Goal: Information Seeking & Learning: Learn about a topic

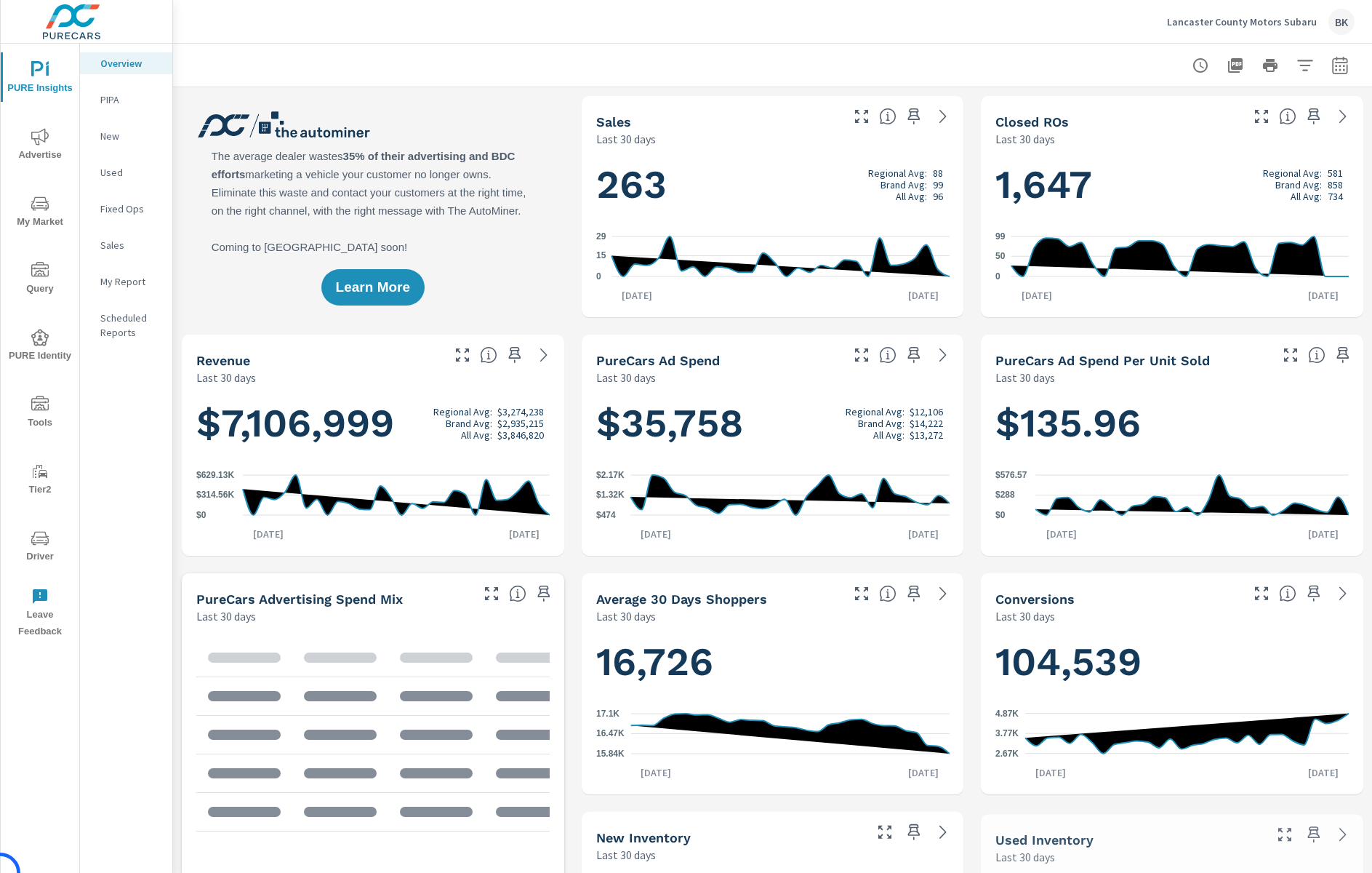
scroll to position [1, 0]
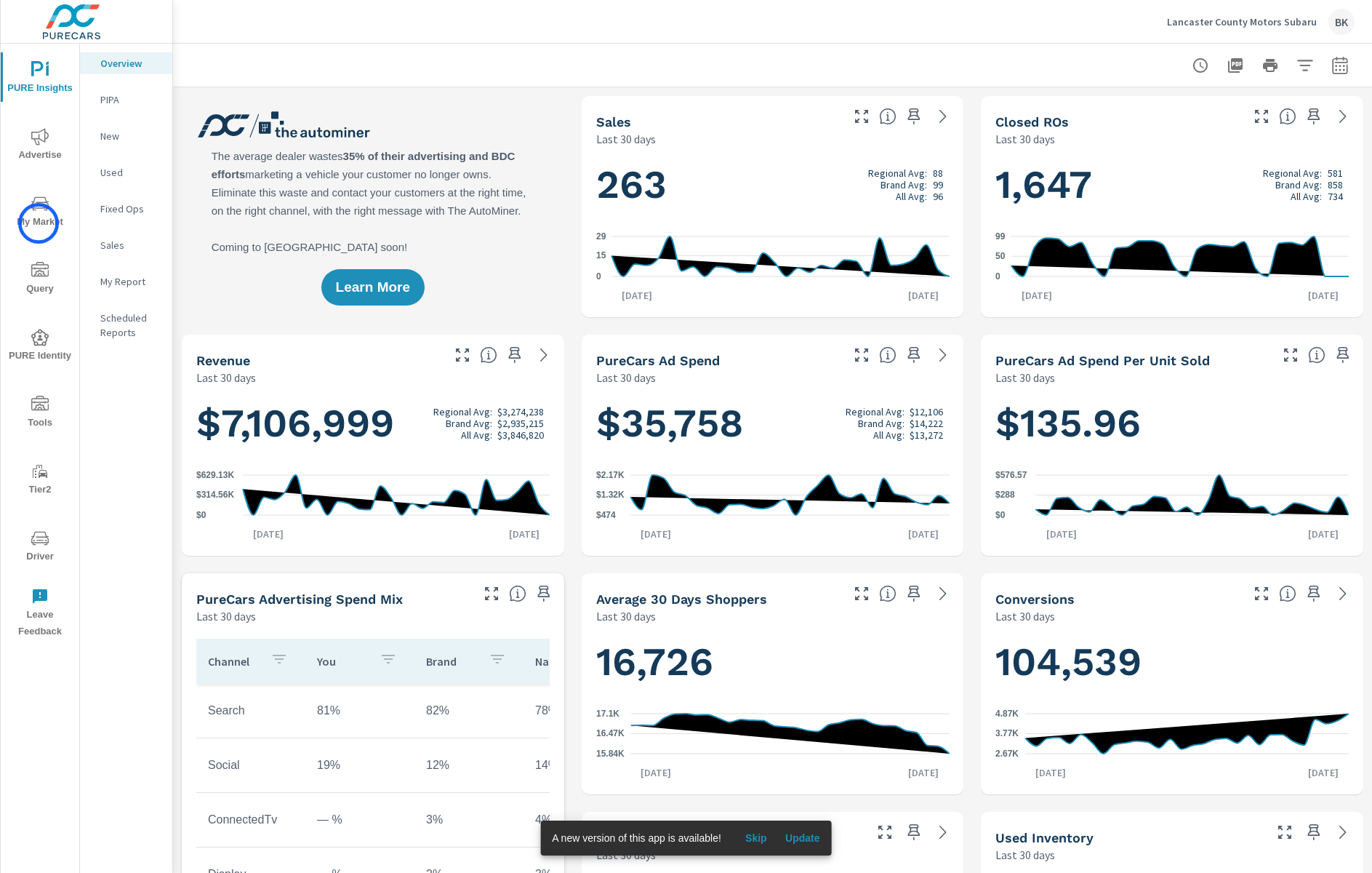
click at [38, 224] on span "My Market" at bounding box center [39, 212] width 70 height 35
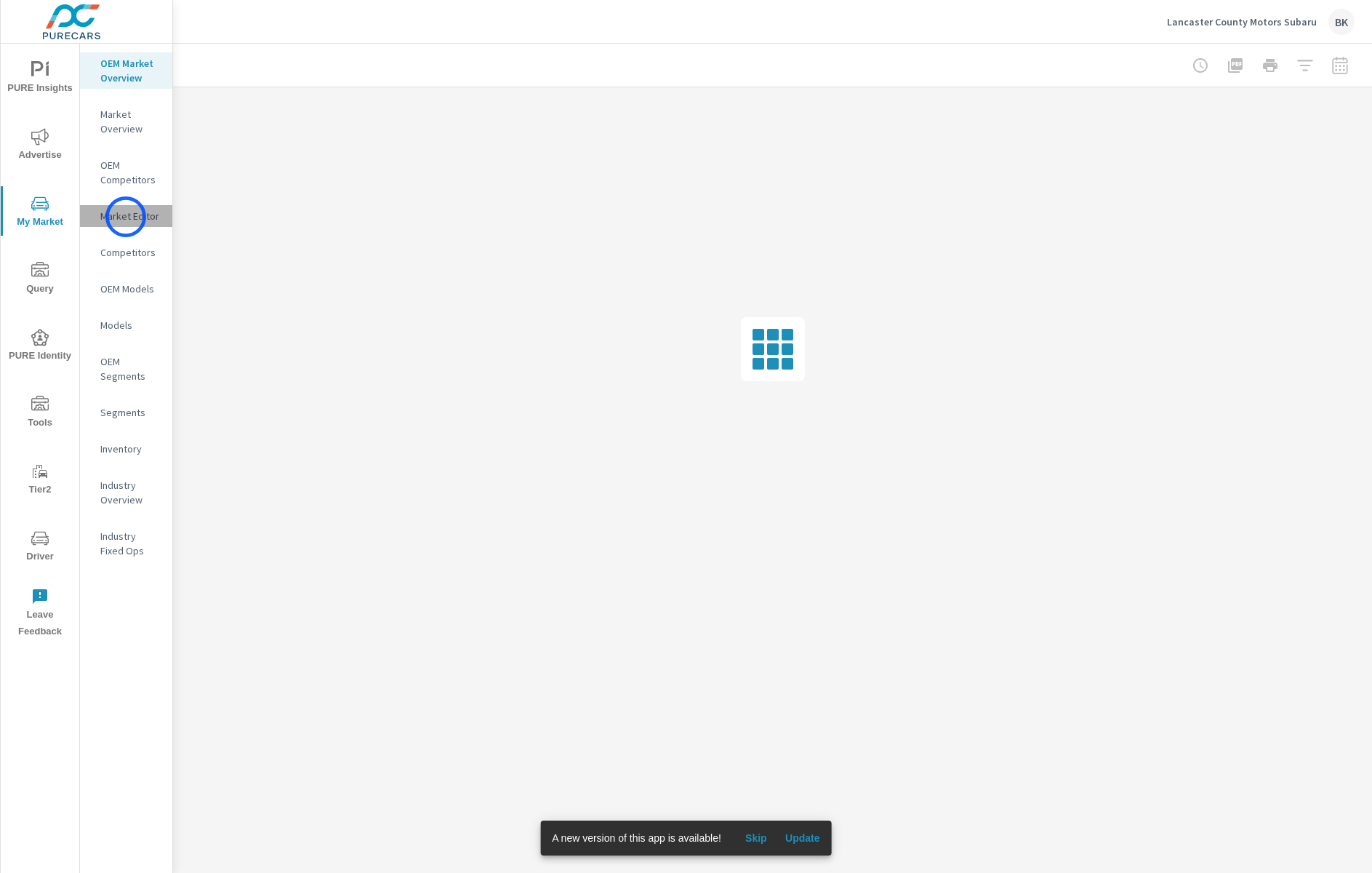
click at [126, 217] on p "Market Editor" at bounding box center [130, 216] width 61 height 15
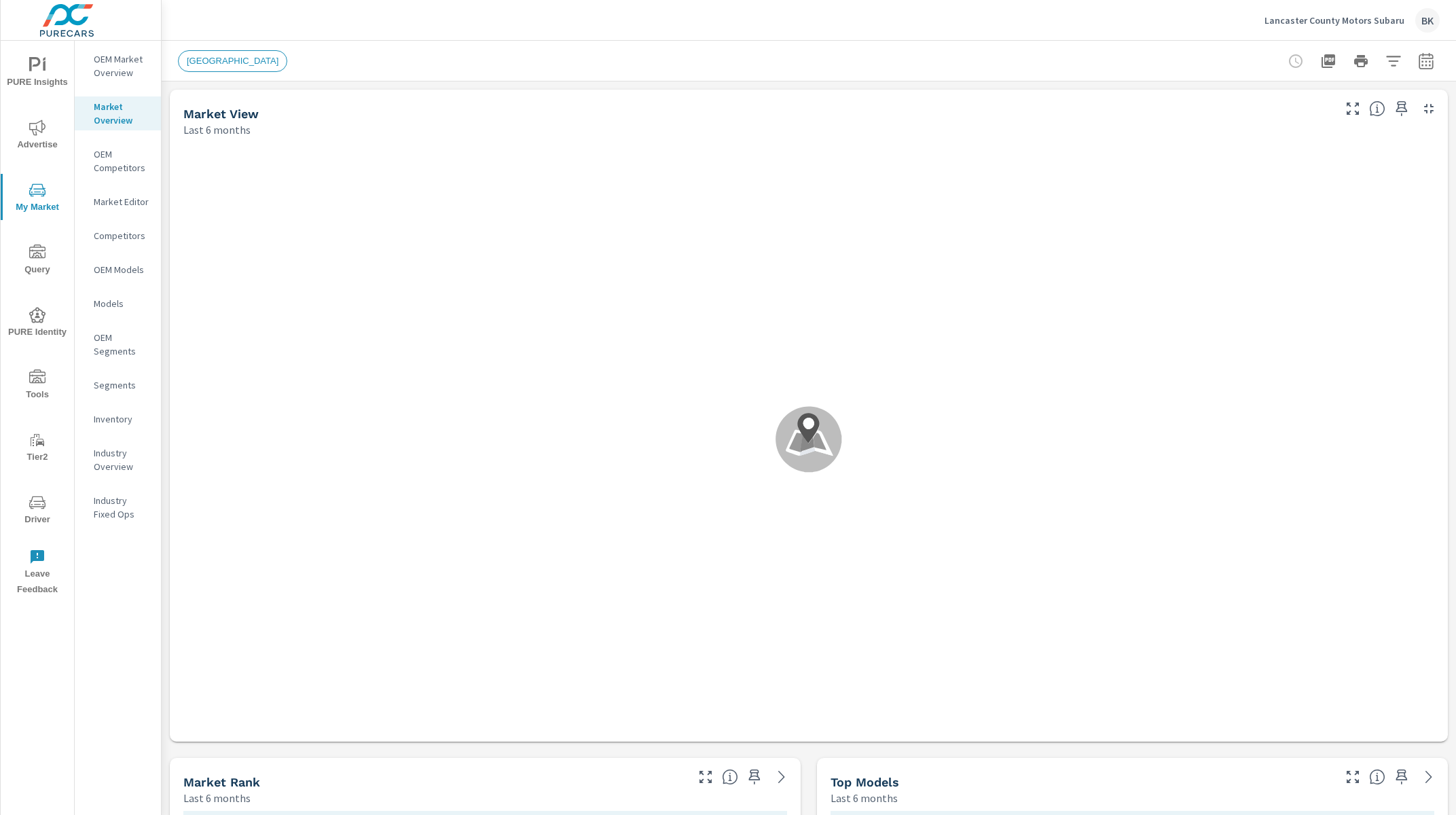
scroll to position [1, 0]
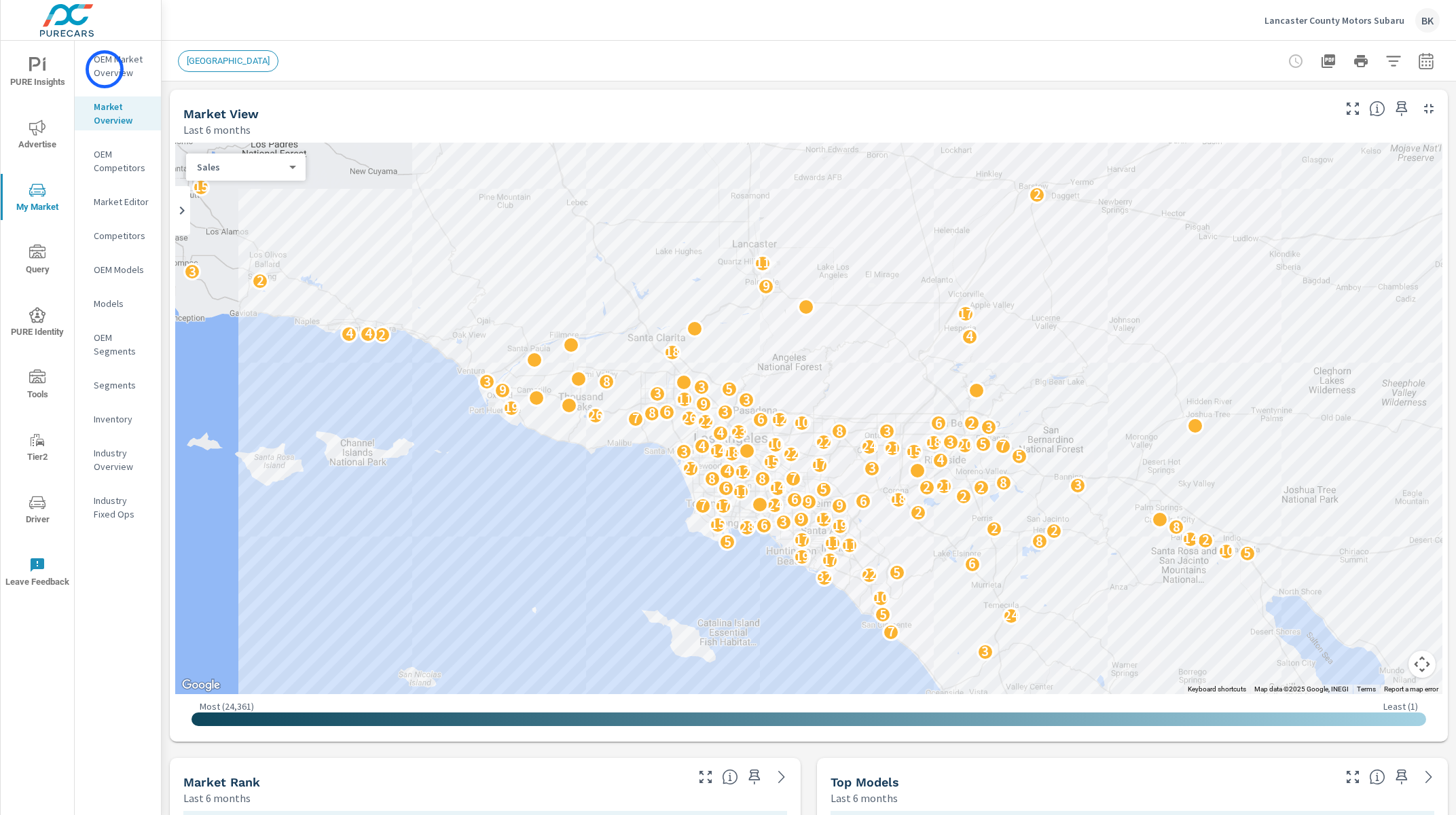
click at [104, 70] on p "OEM Market Overview" at bounding box center [122, 65] width 57 height 27
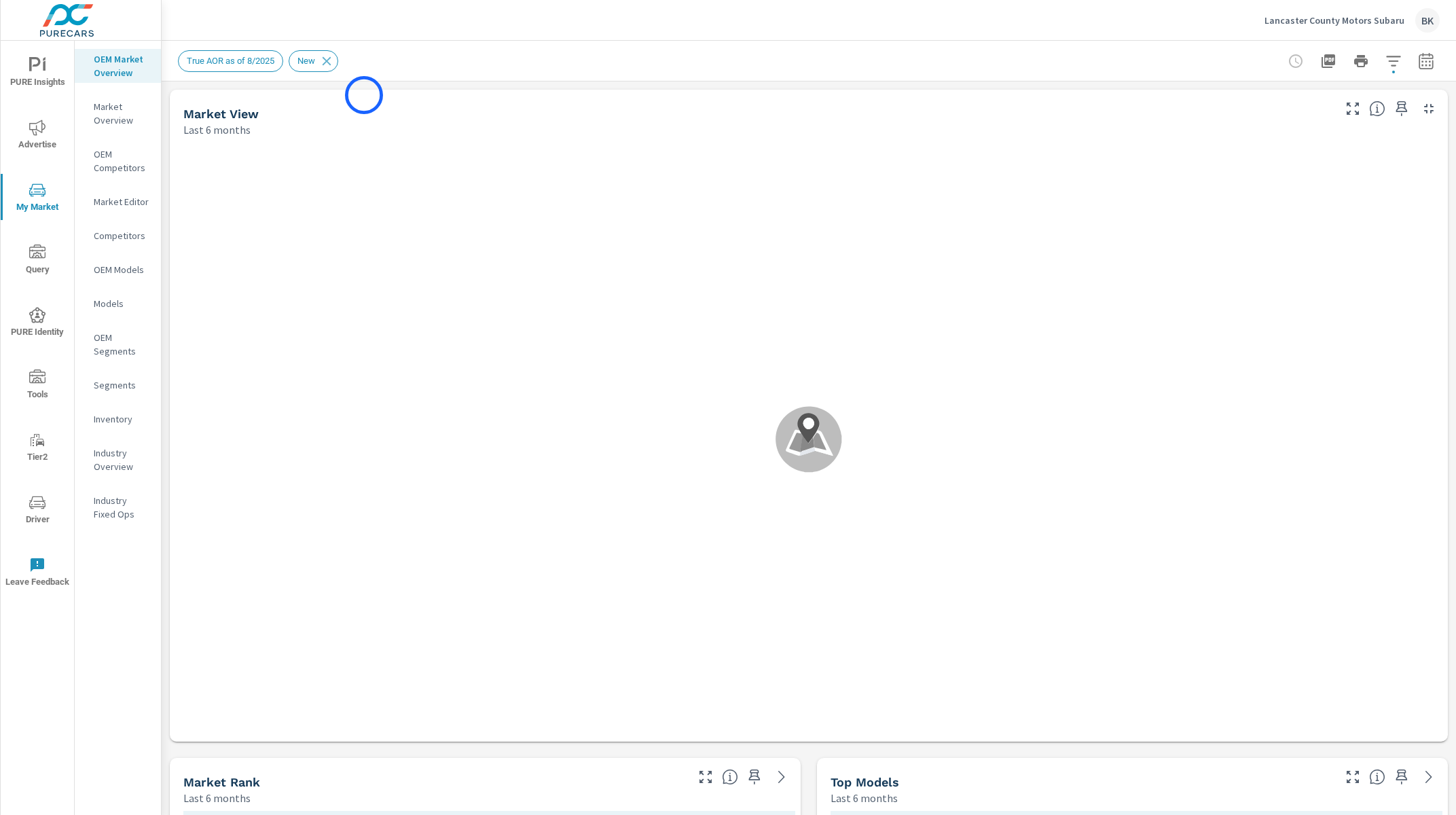
scroll to position [848, 0]
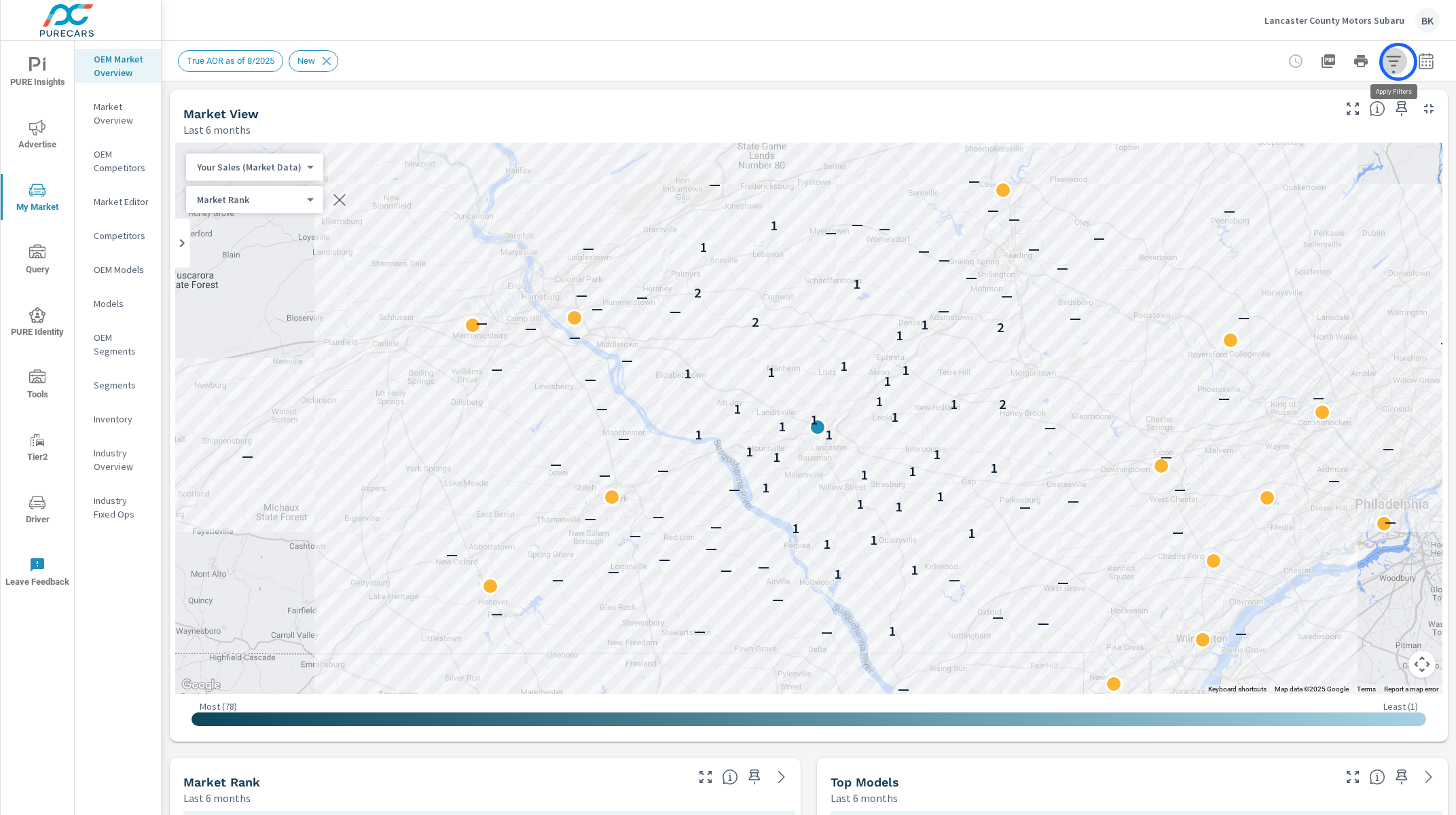
click at [1398, 62] on icon "button" at bounding box center [1393, 61] width 17 height 17
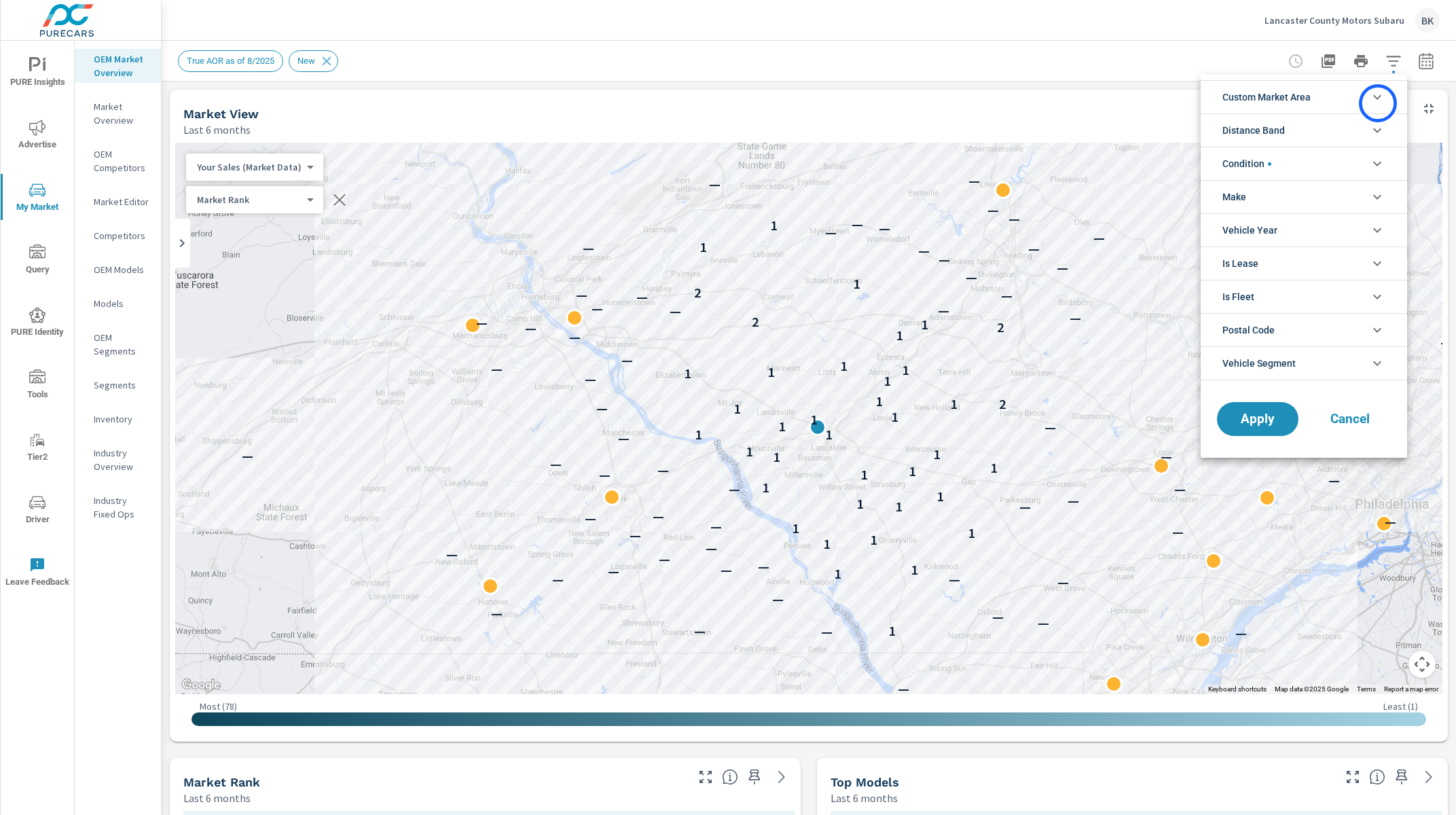
click at [1378, 103] on icon "filter options" at bounding box center [1377, 97] width 17 height 17
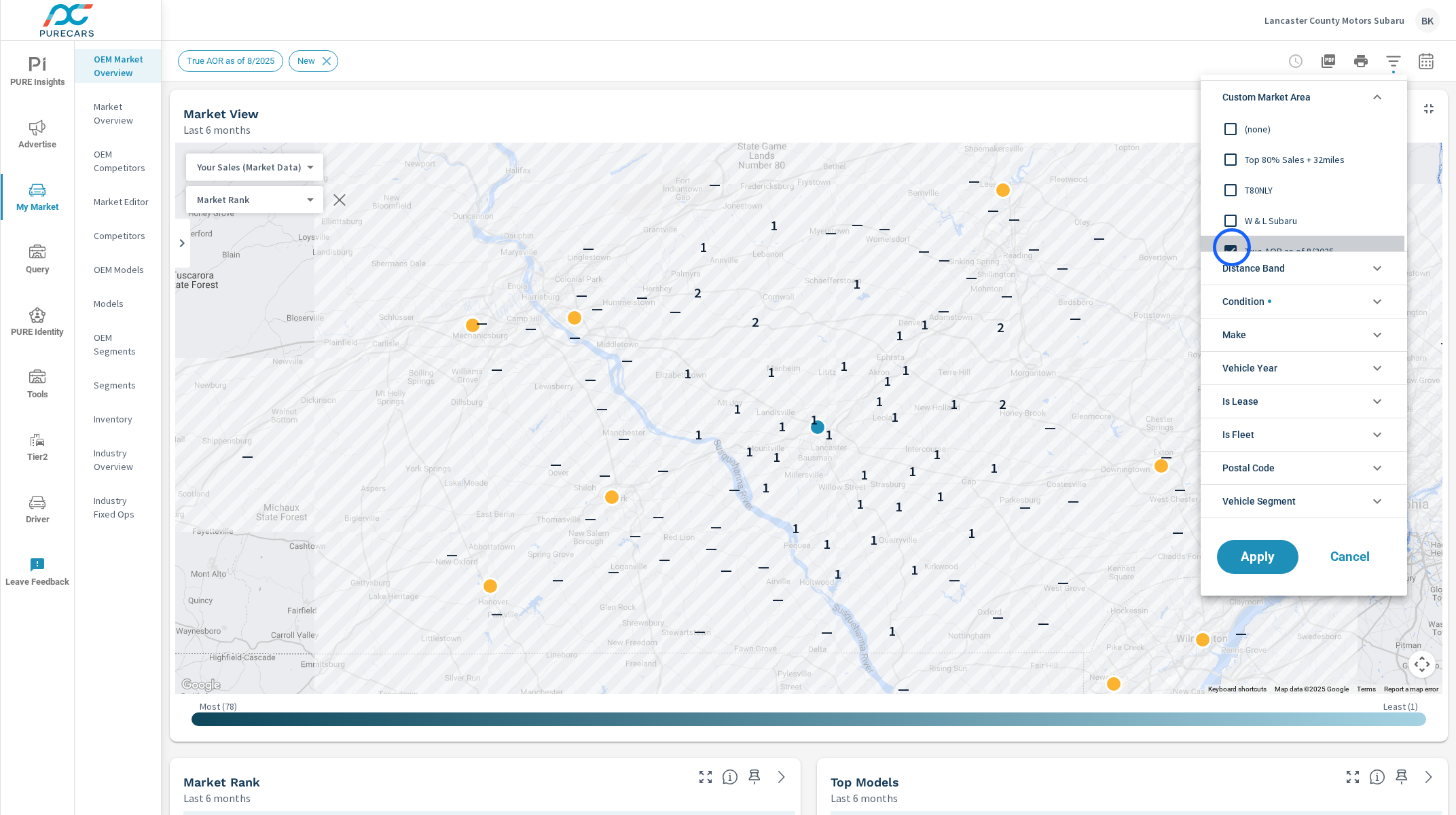
click at [1232, 247] on input "filter options" at bounding box center [1230, 251] width 29 height 29
click at [1231, 240] on input "filter options" at bounding box center [1230, 236] width 29 height 29
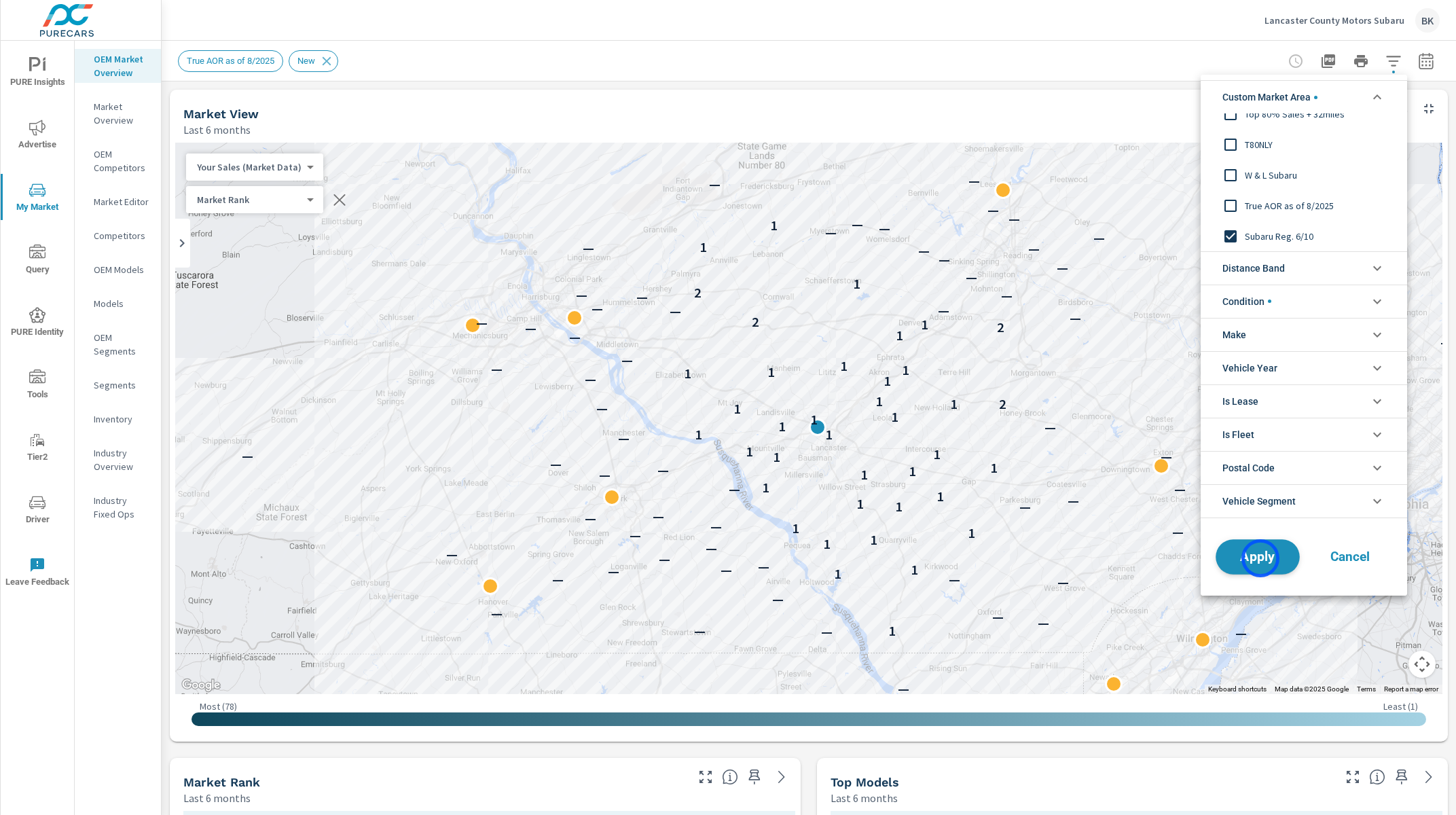
click at [1260, 558] on span "Apply" at bounding box center [1258, 556] width 56 height 13
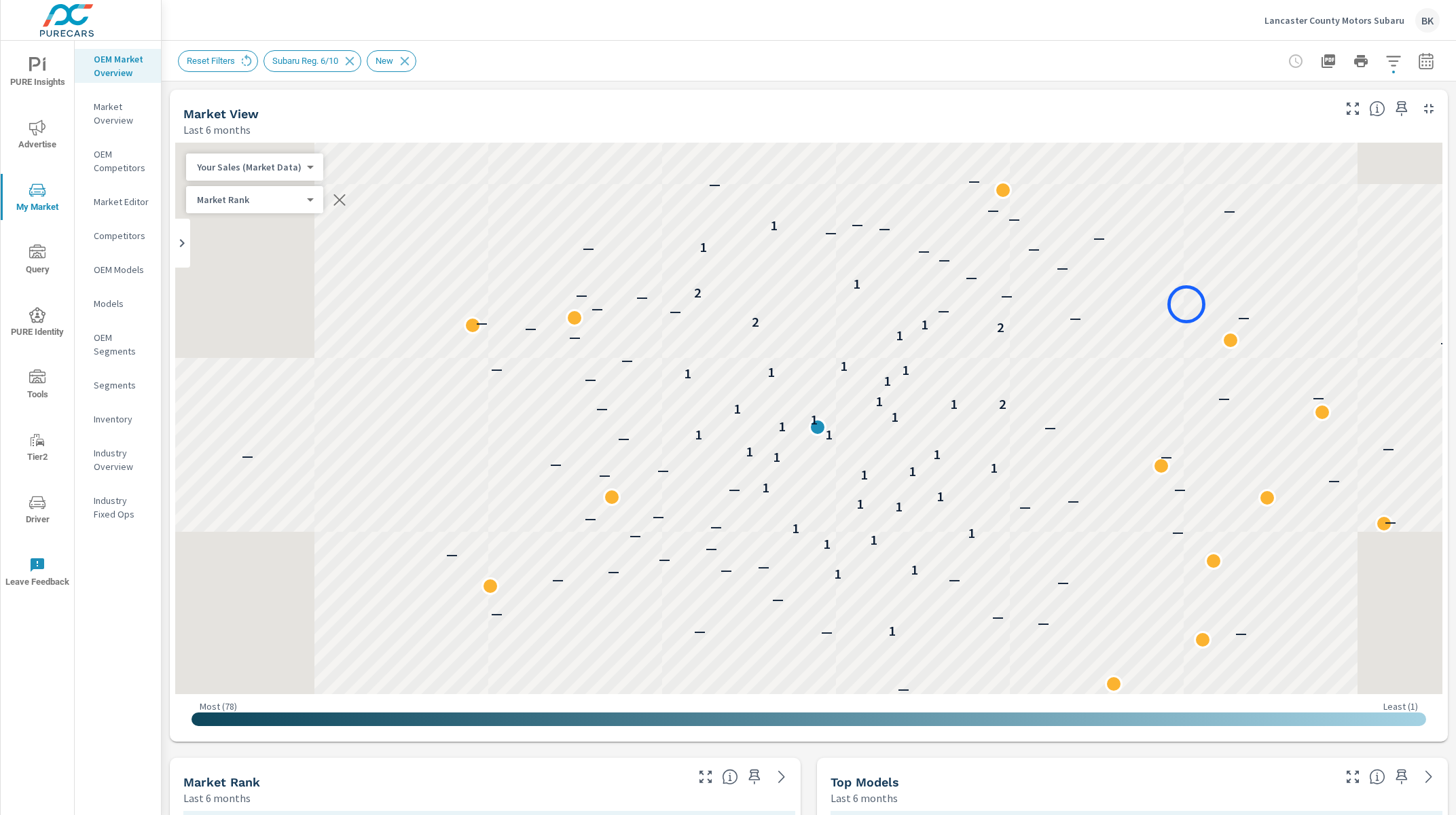
scroll to position [1166, 0]
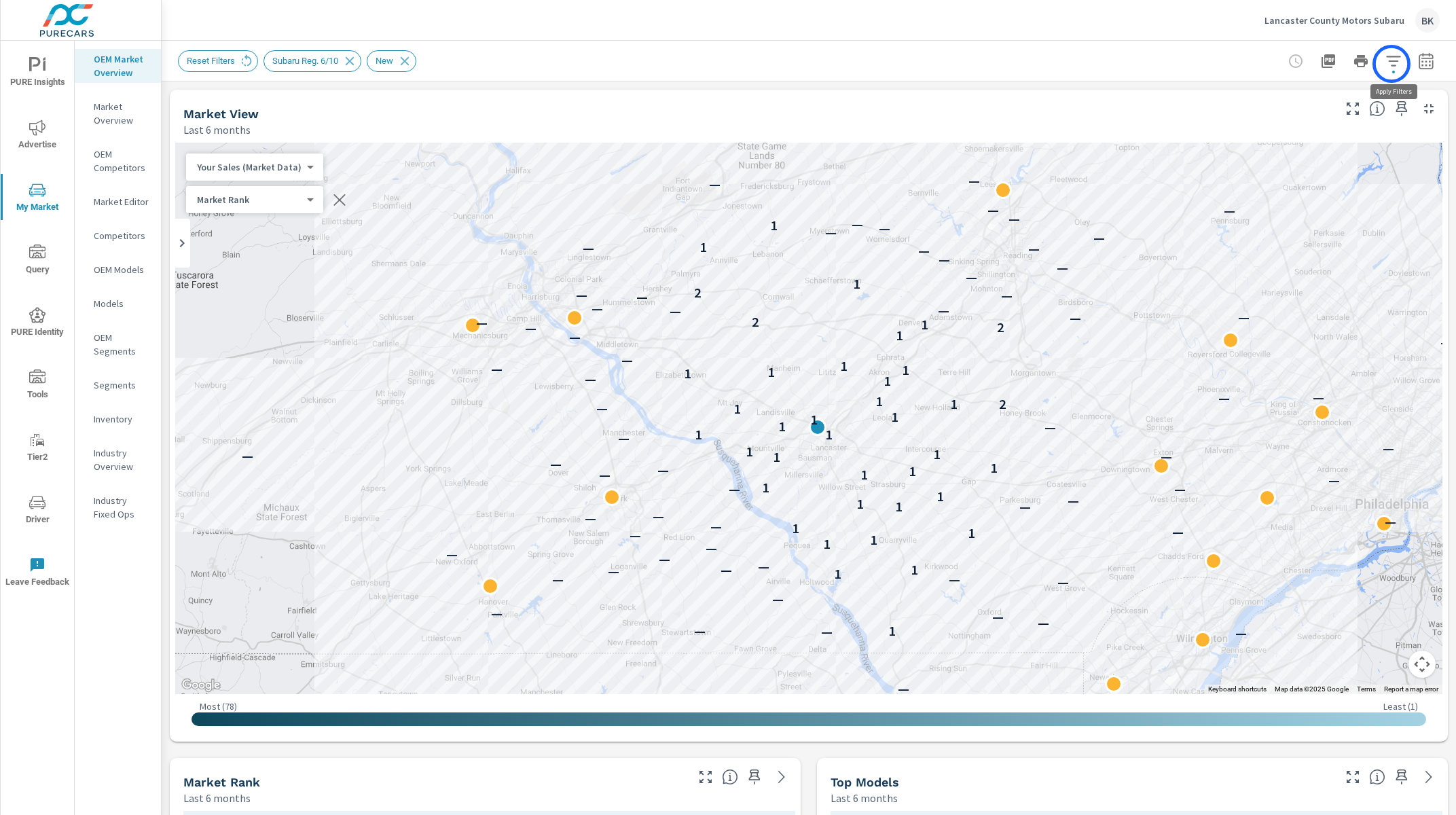
click at [1392, 63] on icon "button" at bounding box center [1393, 61] width 17 height 17
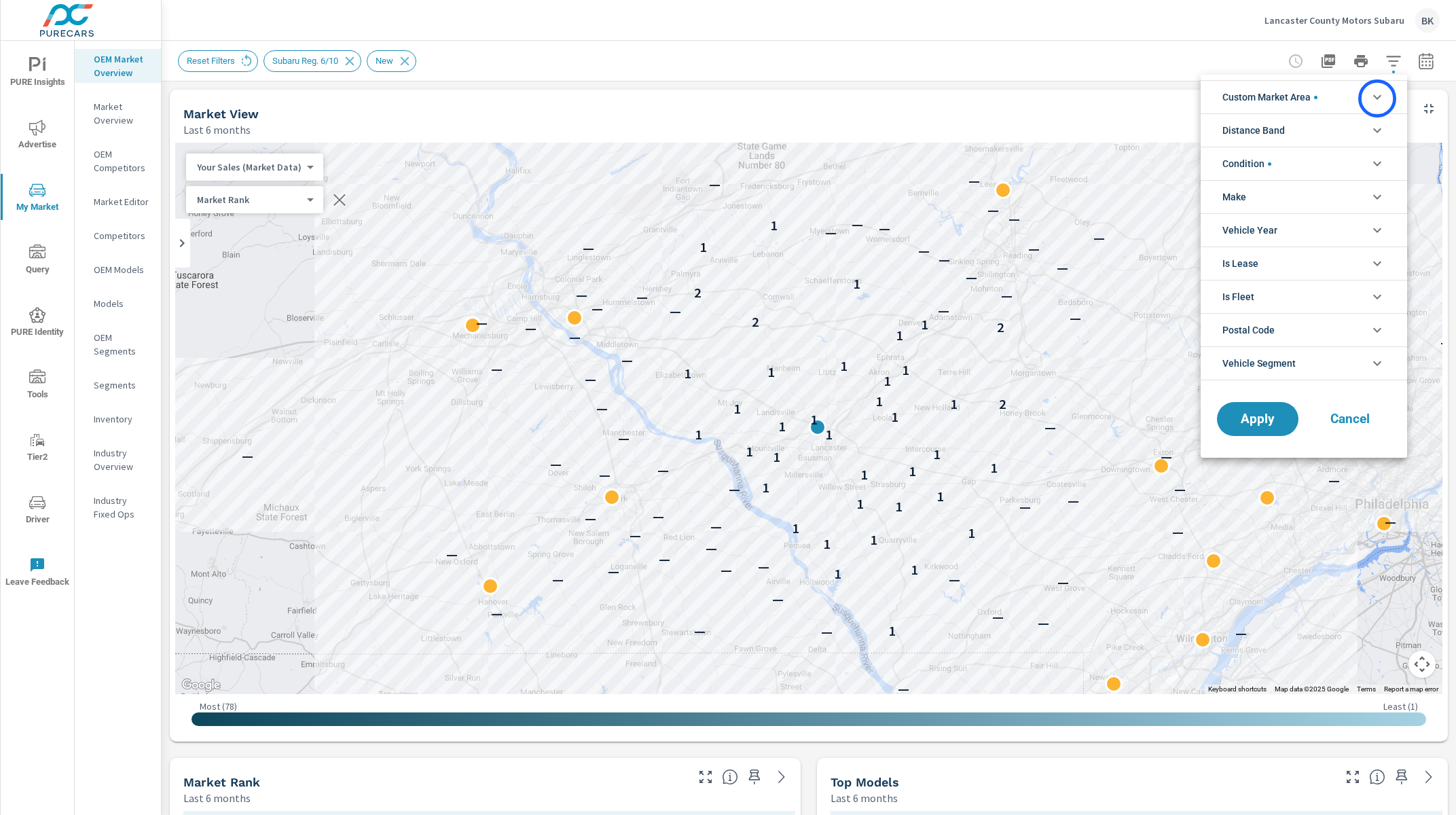
click at [1377, 98] on icon "filter options" at bounding box center [1377, 97] width 8 height 4
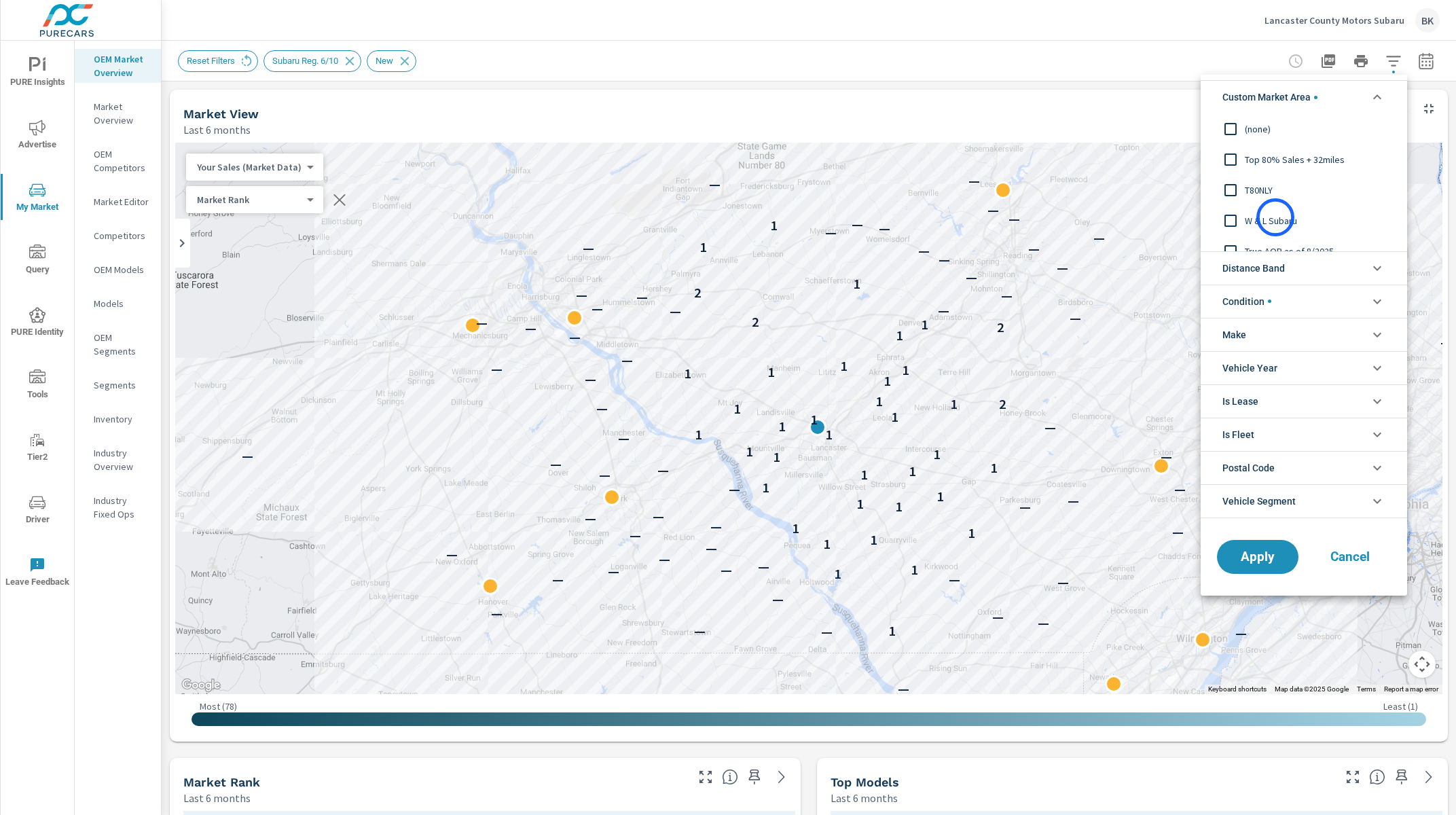
scroll to position [45, 0]
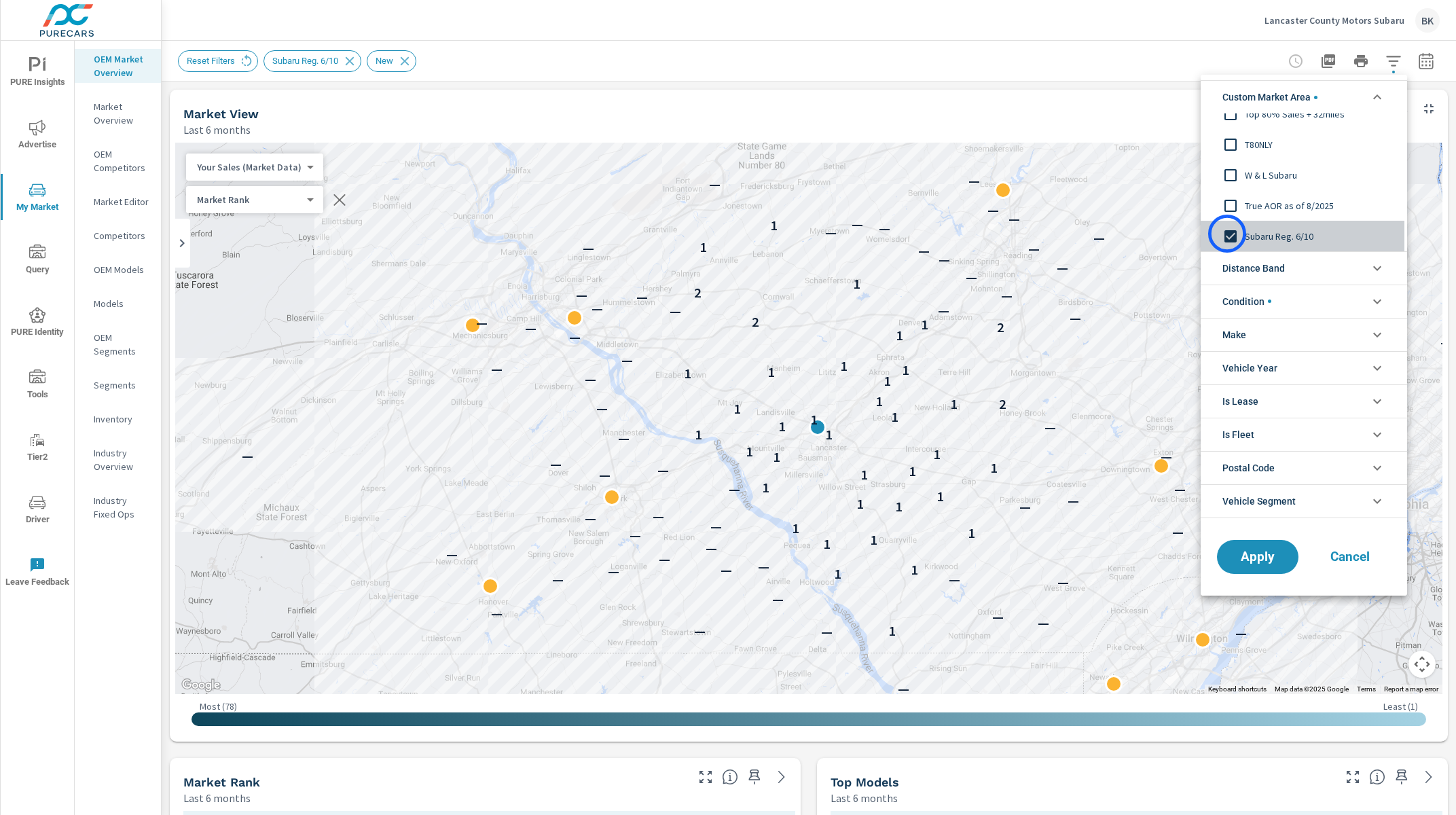
click at [1227, 234] on input "filter options" at bounding box center [1230, 236] width 29 height 29
click at [1231, 210] on input "filter options" at bounding box center [1230, 205] width 29 height 29
click at [1249, 562] on span "Apply" at bounding box center [1258, 556] width 56 height 13
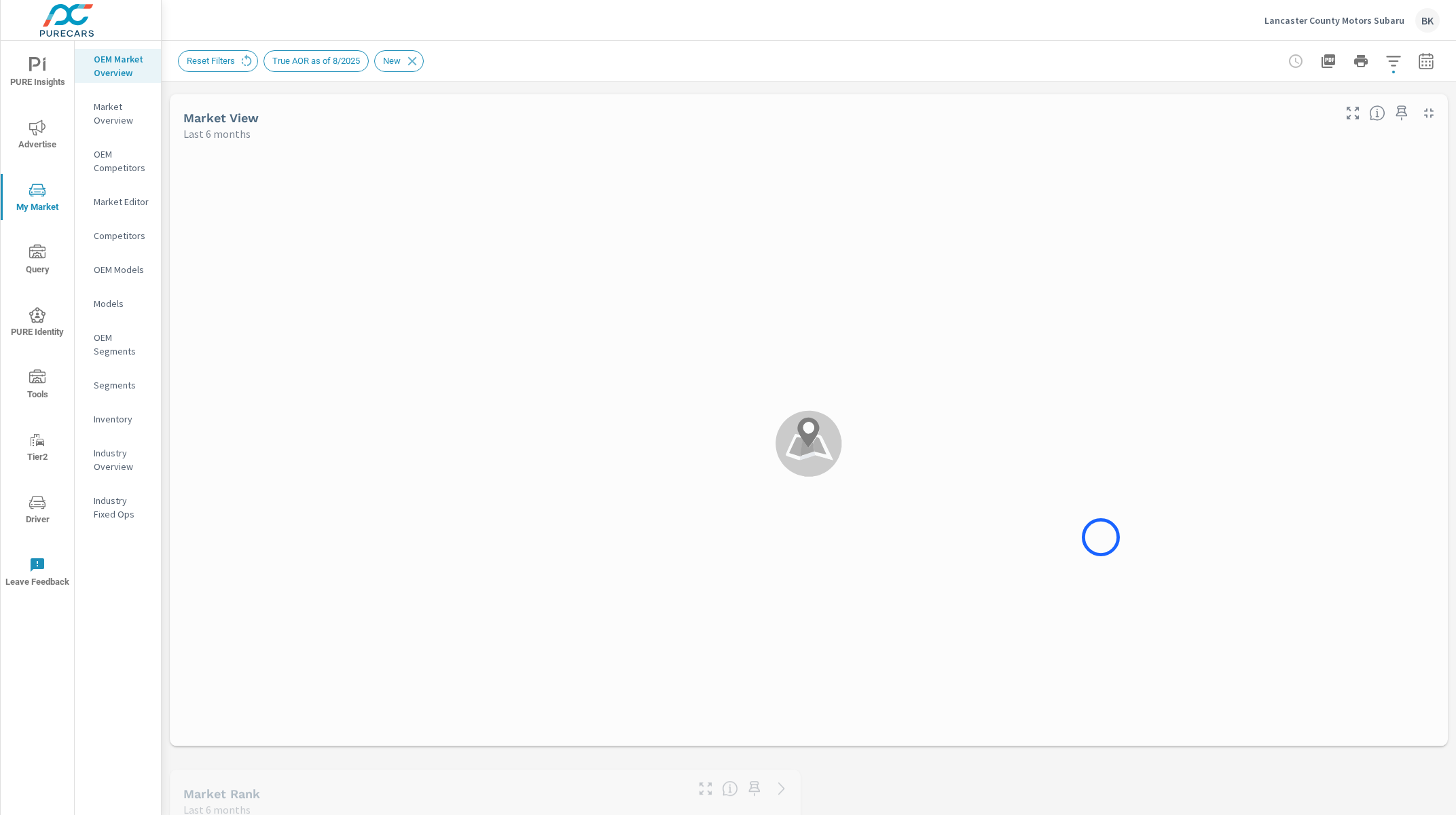
scroll to position [1166, 0]
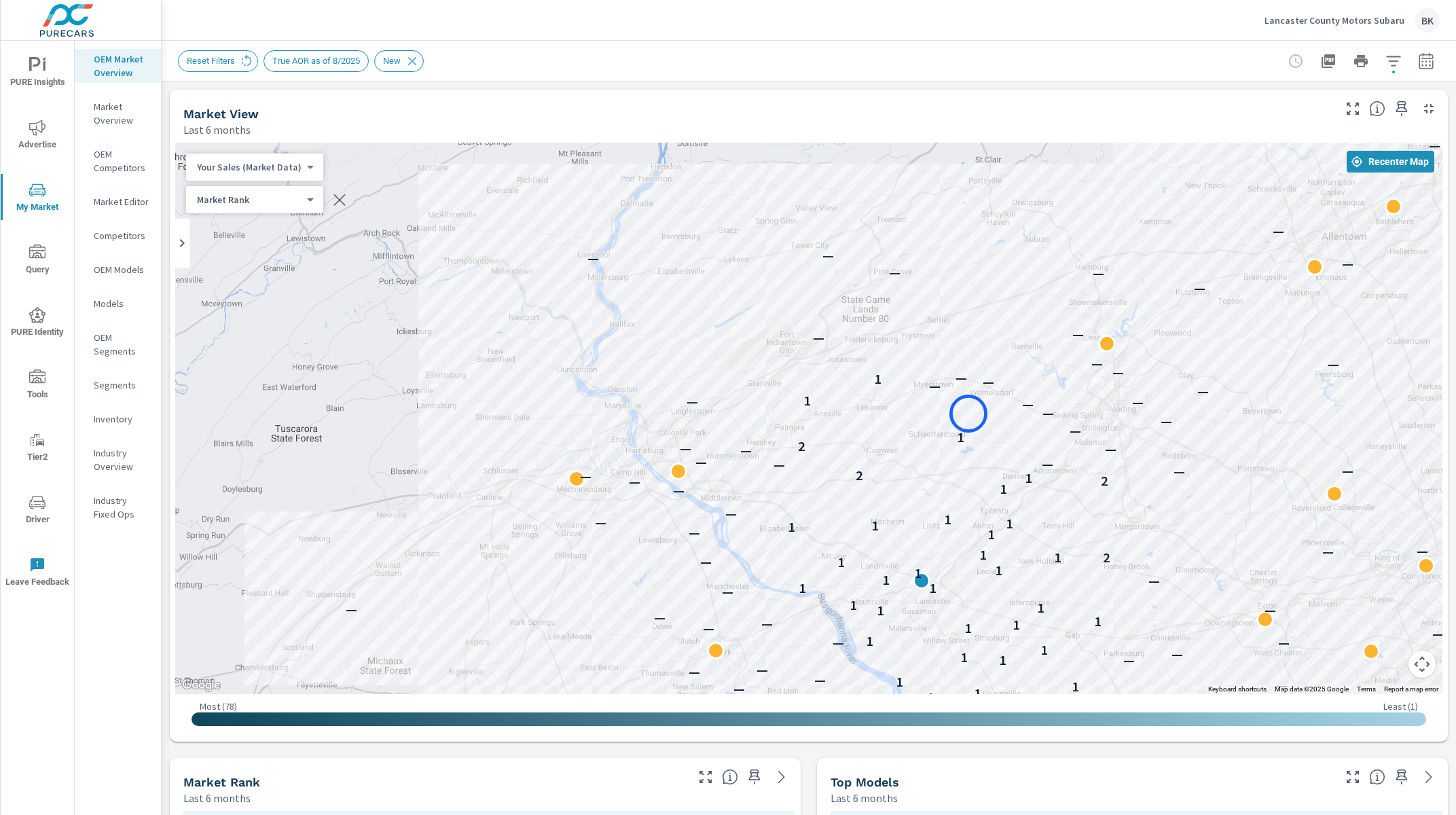
scroll to position [1, 0]
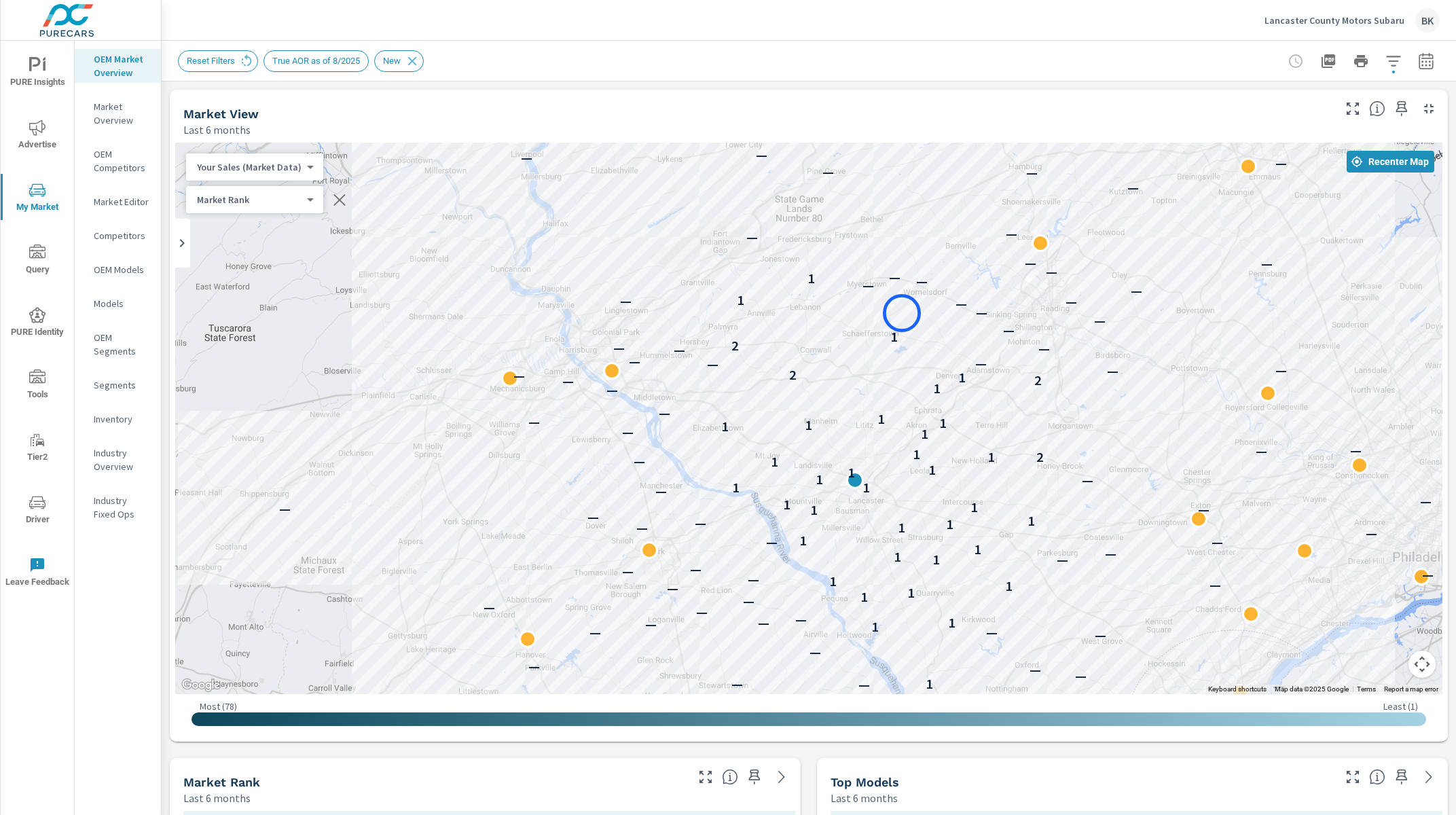
drag, startPoint x: 863, startPoint y: 258, endPoint x: 897, endPoint y: 305, distance: 58.0
click at [897, 305] on div "— — — — — — 1 — — — — — — — — 1 — — 1 — — — — 1 1 — 1 — 1 — — — — 1 — 1 — 1 — —…" at bounding box center [808, 418] width 1267 height 551
